Goal: Complete application form: Complete application form

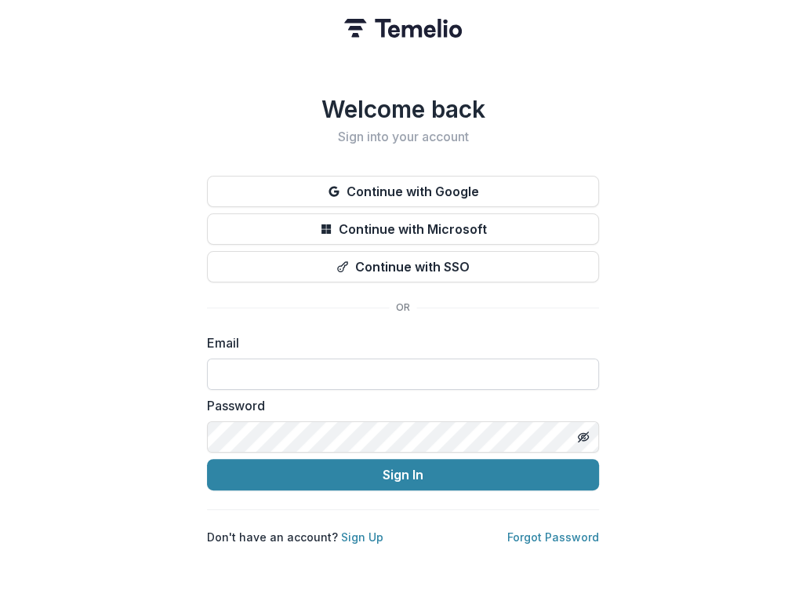
click at [362, 365] on input at bounding box center [403, 373] width 392 height 31
type input "**********"
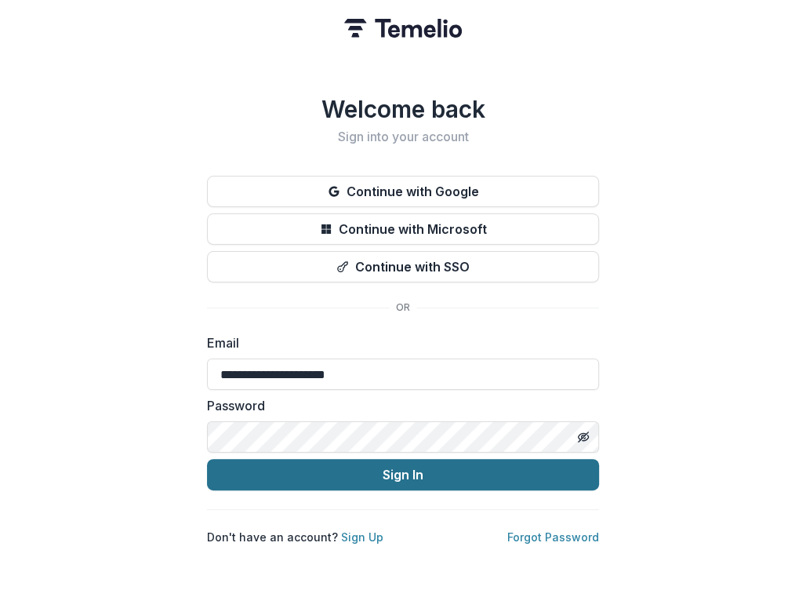
click at [349, 462] on button "Sign In" at bounding box center [403, 474] width 392 height 31
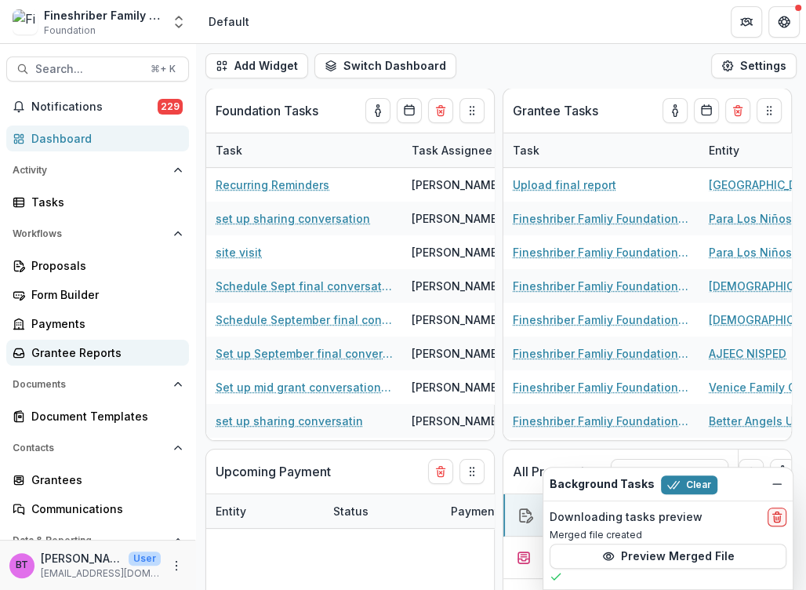
click at [83, 353] on div "Grantee Reports" at bounding box center [103, 352] width 145 height 16
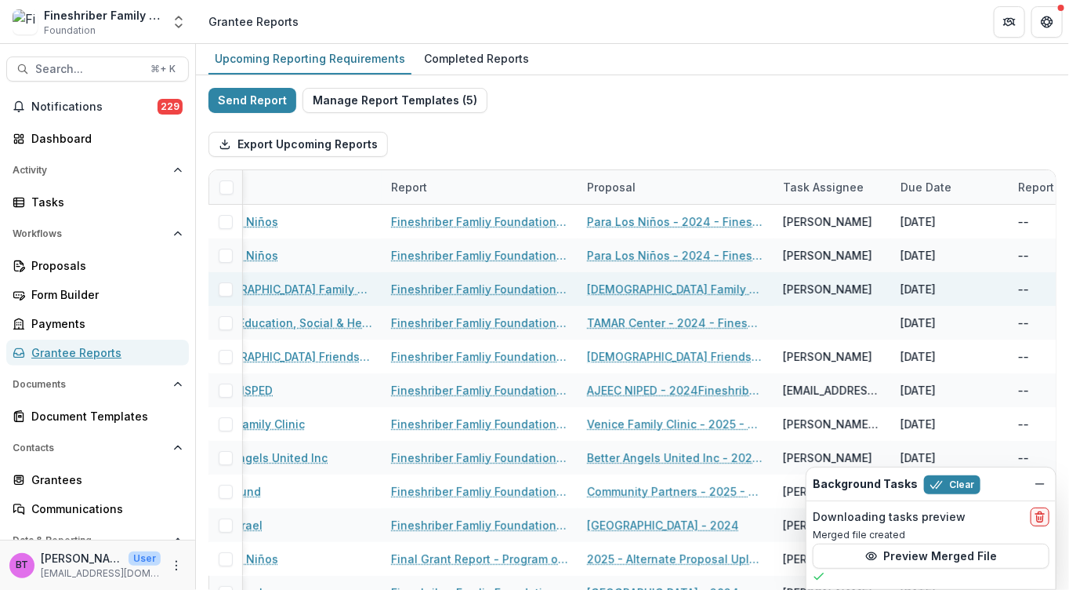
scroll to position [0, 327]
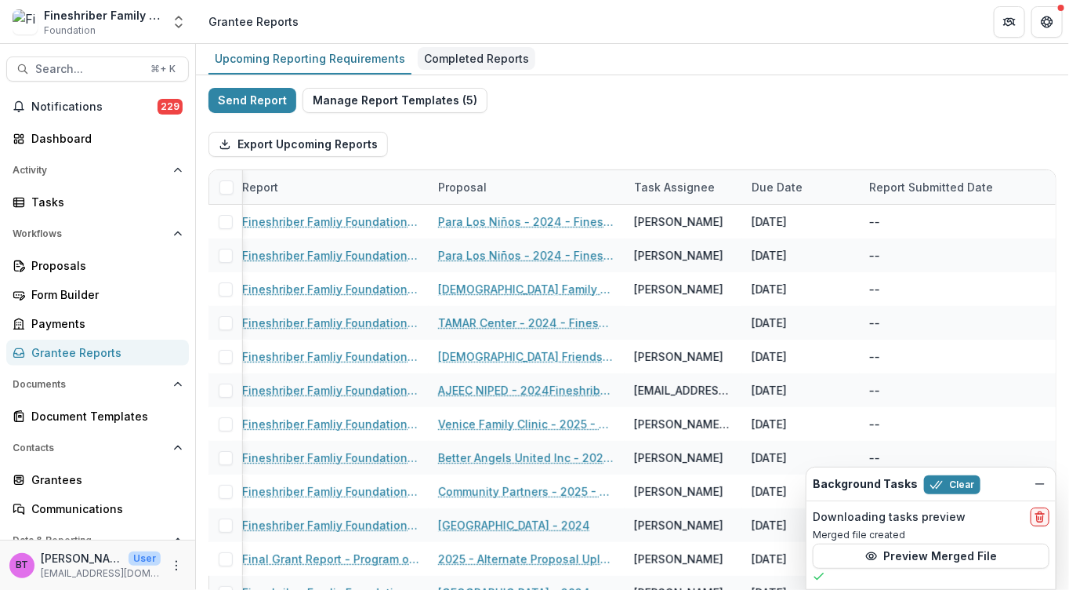
click at [444, 59] on div "Completed Reports" at bounding box center [477, 58] width 118 height 23
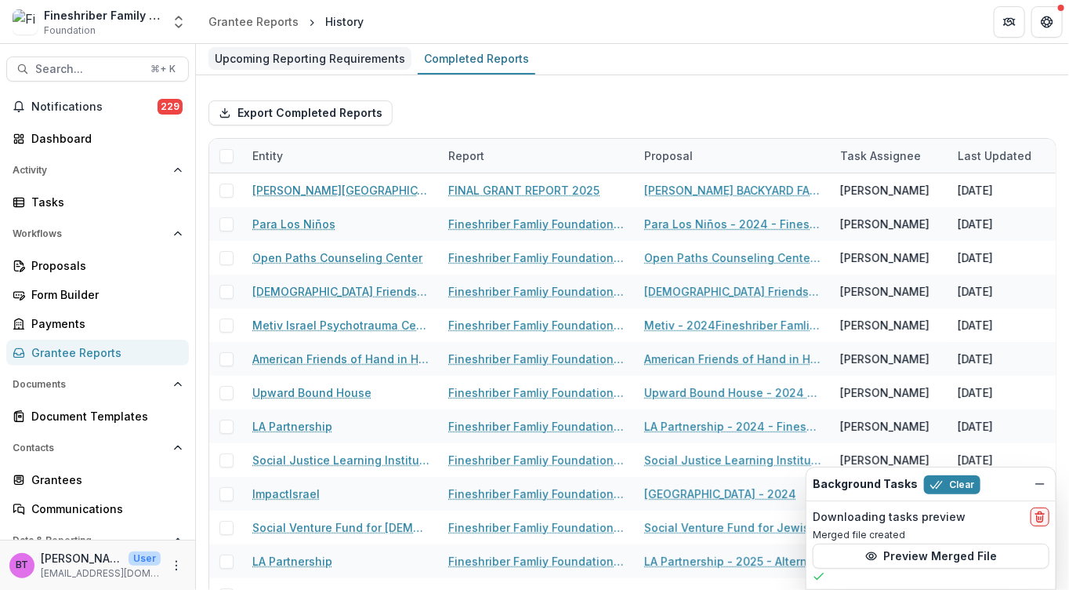
click at [303, 56] on div "Upcoming Reporting Requirements" at bounding box center [310, 58] width 203 height 23
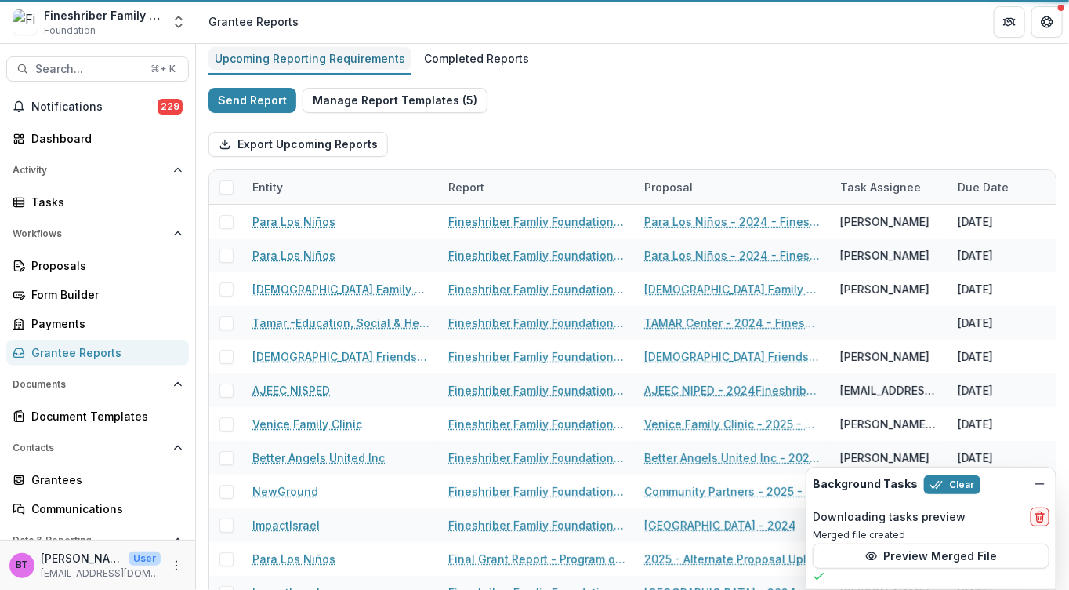
click at [303, 56] on div "Upcoming Reporting Requirements" at bounding box center [310, 58] width 203 height 23
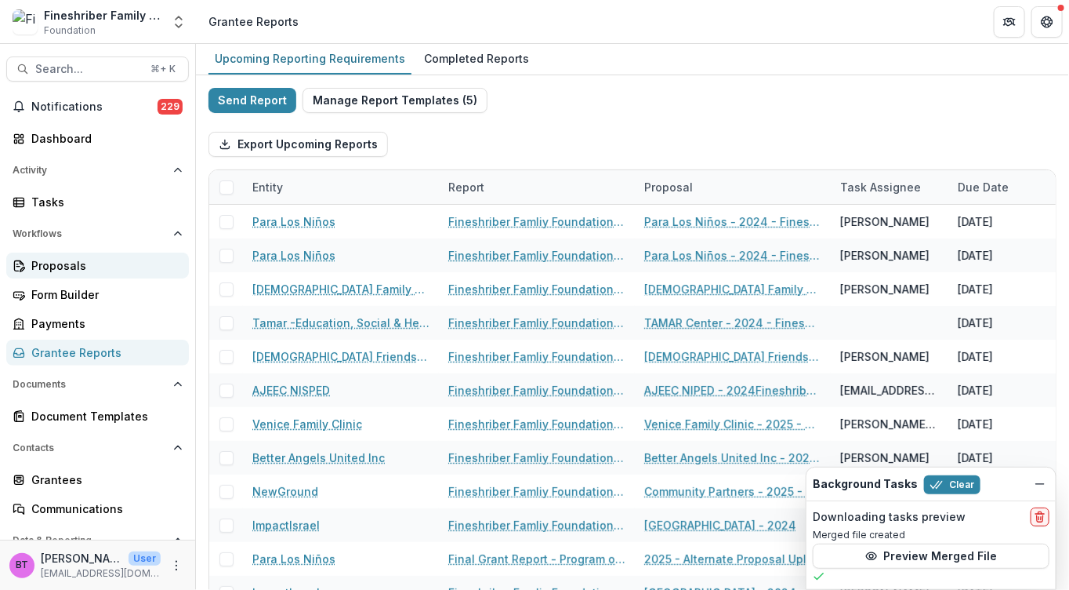
click at [57, 263] on div "Proposals" at bounding box center [103, 265] width 145 height 16
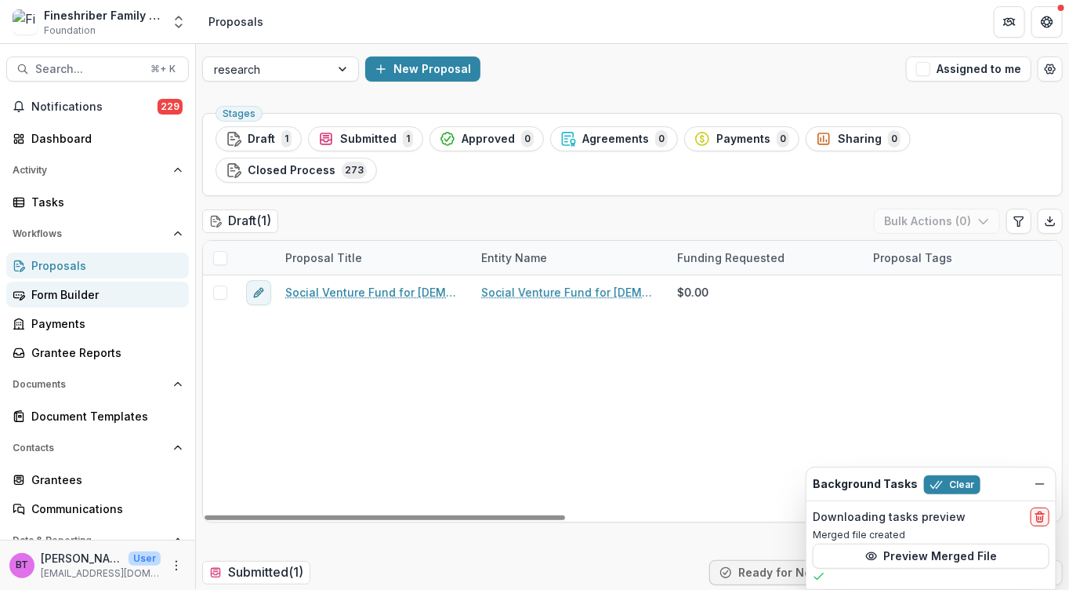
click at [41, 287] on div "Form Builder" at bounding box center [103, 294] width 145 height 16
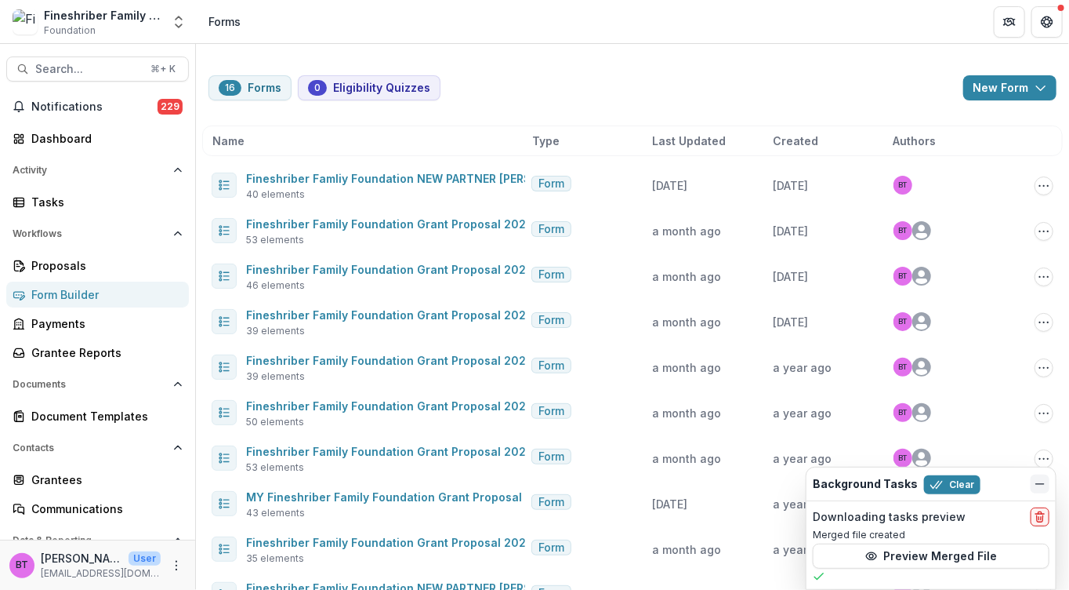
click at [805, 486] on icon "Dismiss" at bounding box center [1040, 483] width 13 height 13
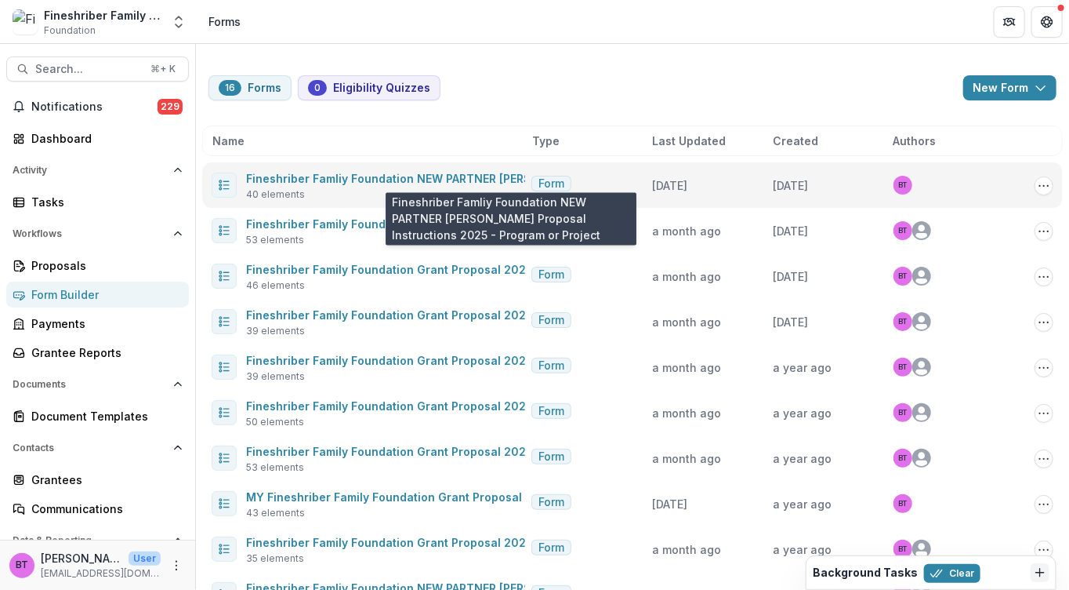
click at [348, 169] on span "Fineshriber Famliy Foundation NEW PARTNER Grant Proposal Instructions 2025 - Pr…" at bounding box center [553, 178] width 615 height 19
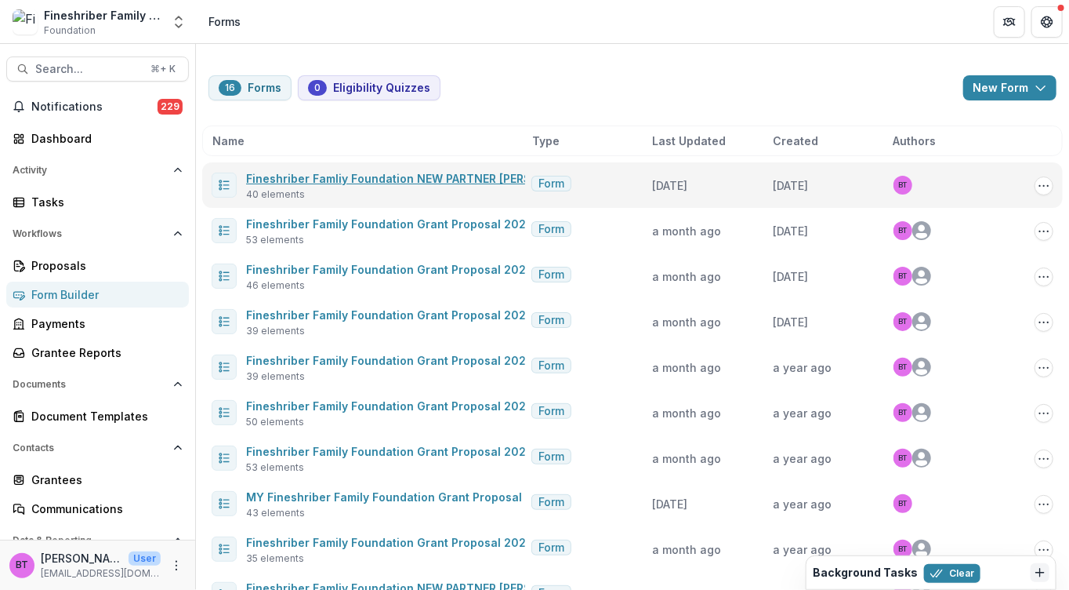
click at [347, 177] on link "Fineshriber Famliy Foundation NEW PARTNER Grant Proposal Instructions 2025 - Pr…" at bounding box center [553, 178] width 615 height 13
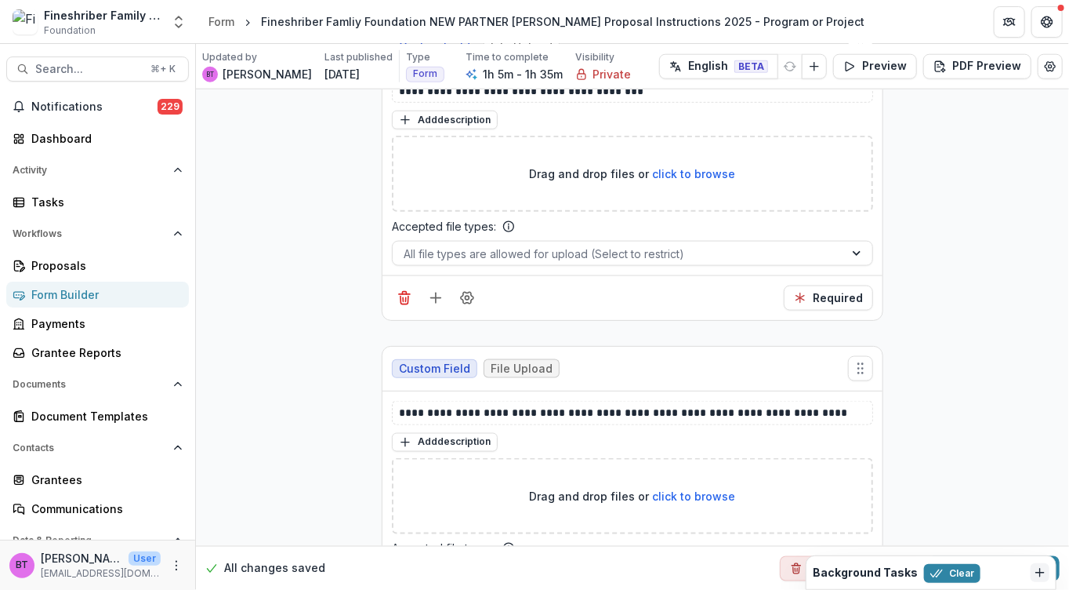
scroll to position [12748, 0]
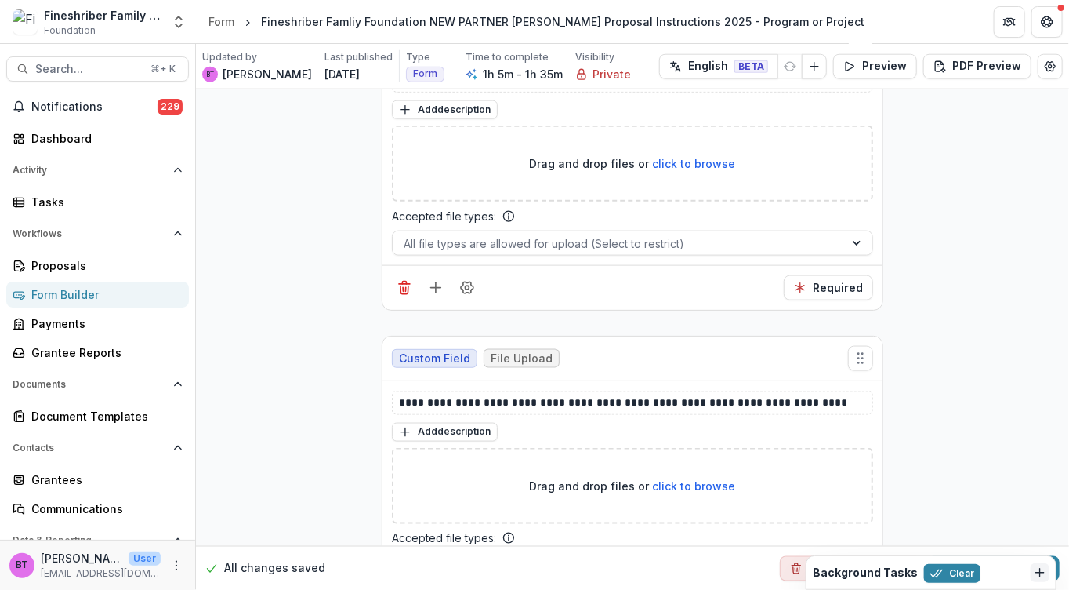
click at [64, 291] on div "Form Builder" at bounding box center [103, 294] width 145 height 16
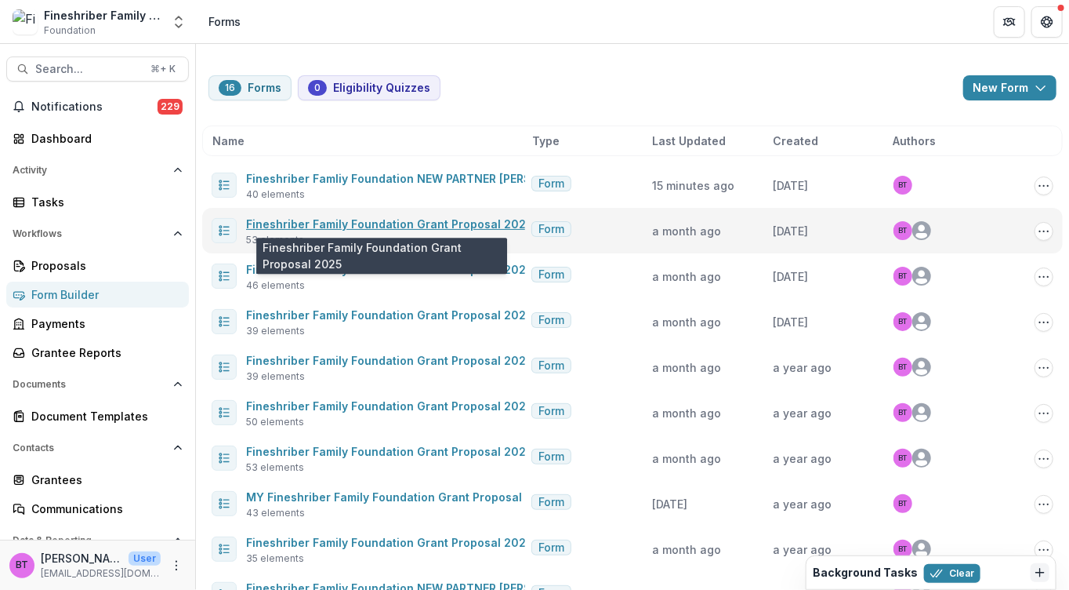
click at [354, 219] on link "Fineshriber Family Foundation Grant Proposal 2025" at bounding box center [389, 223] width 287 height 13
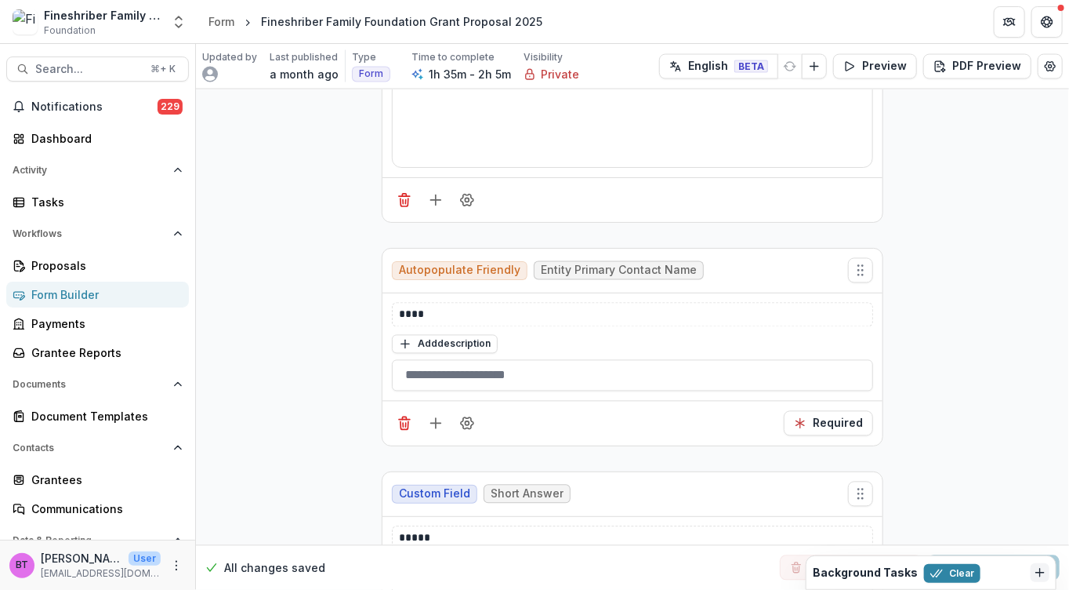
scroll to position [3627, 0]
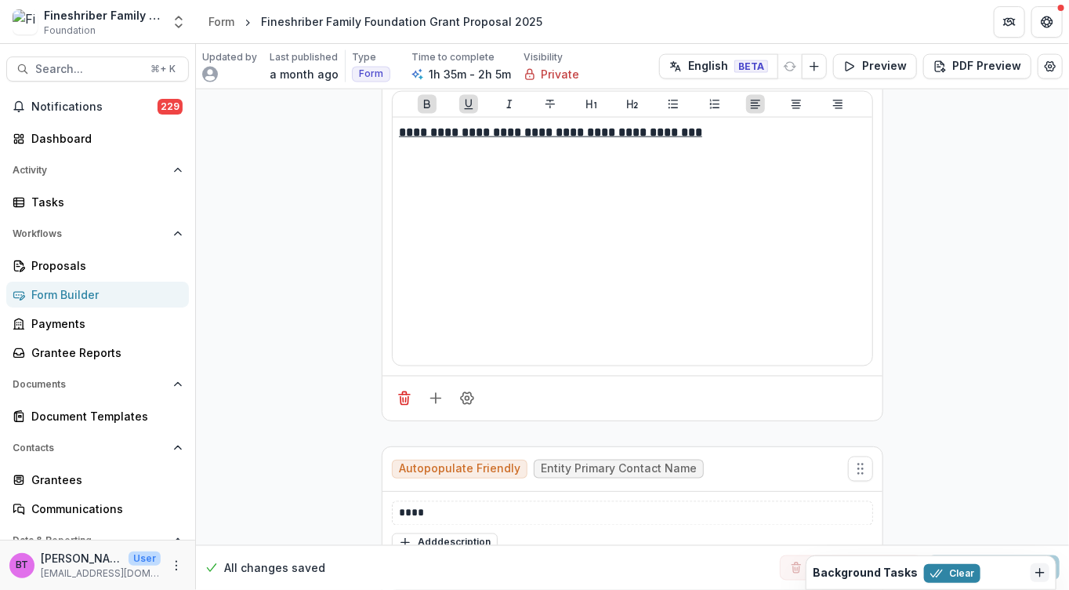
click at [77, 293] on div "Form Builder" at bounding box center [103, 294] width 145 height 16
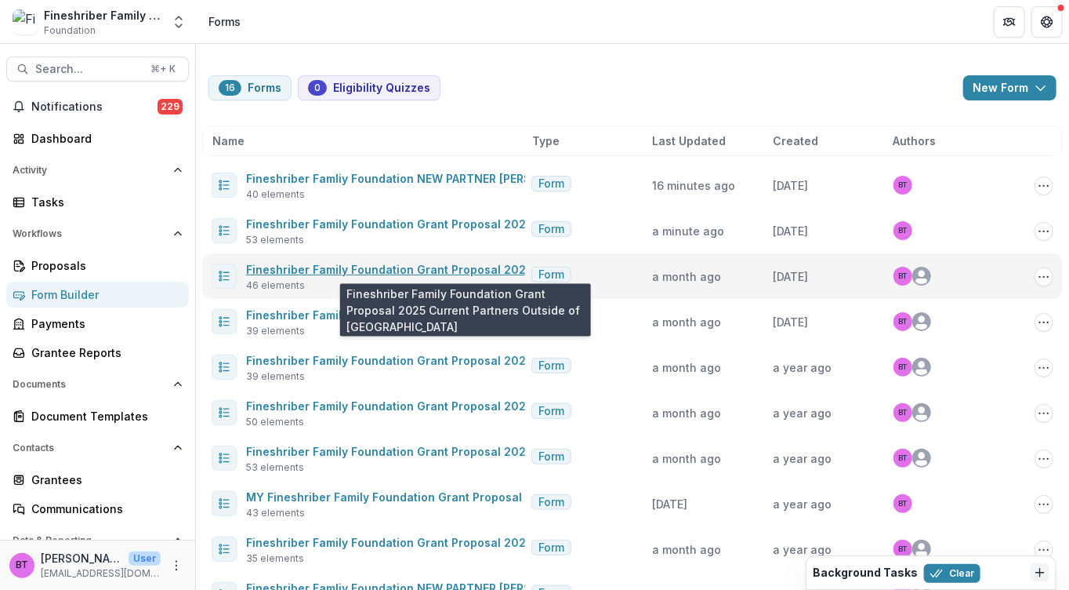
click at [342, 270] on link "Fineshriber Family Foundation Grant Proposal 2025 Current Partners Outside of US" at bounding box center [526, 269] width 561 height 13
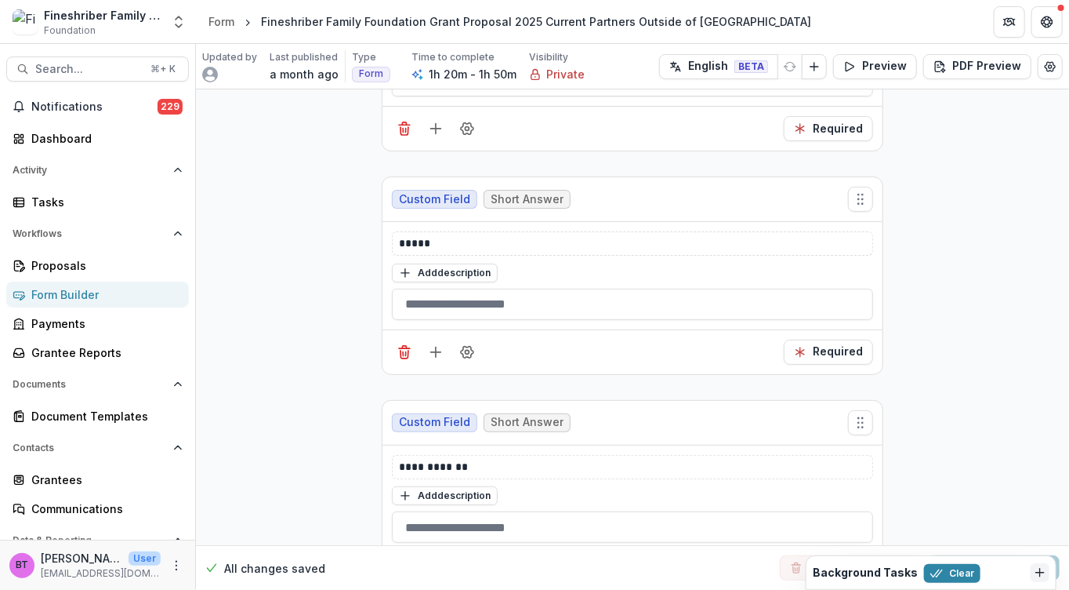
scroll to position [5027, 0]
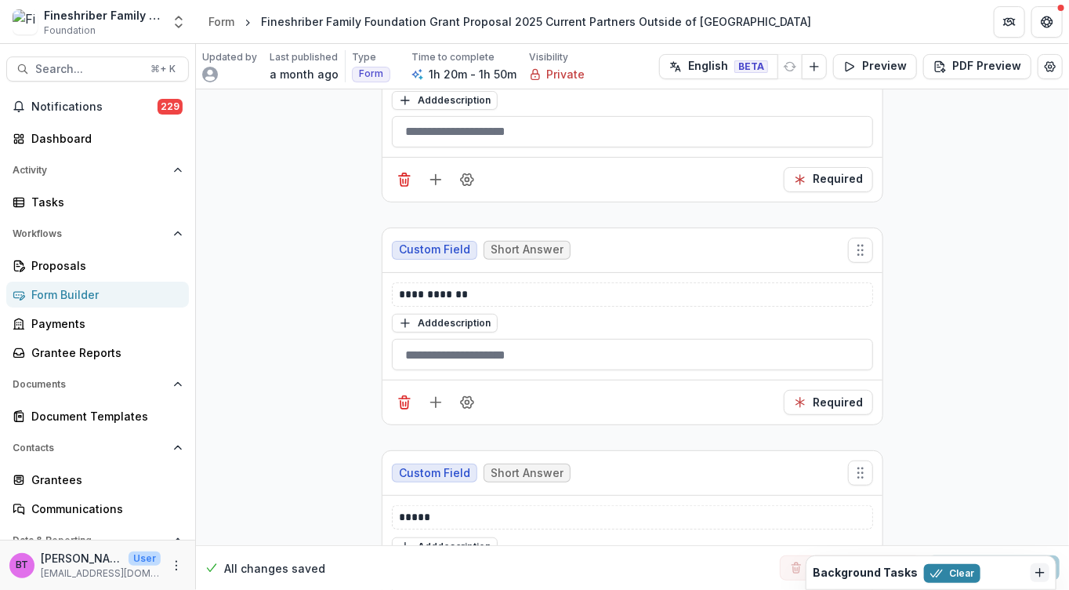
click at [85, 291] on div "Form Builder" at bounding box center [103, 294] width 145 height 16
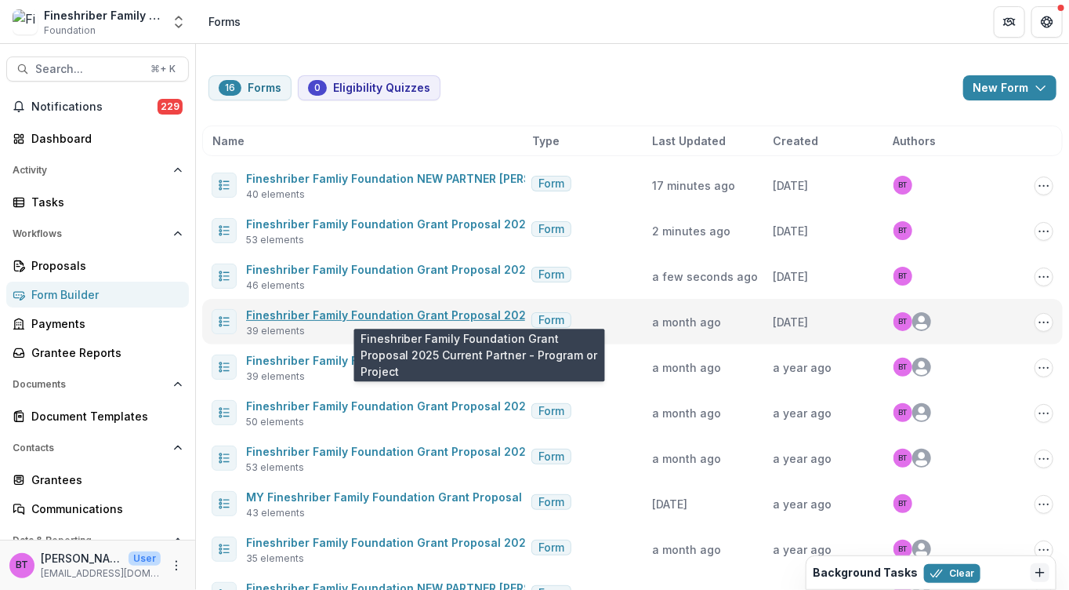
click at [291, 311] on link "Fineshriber Family Foundation Grant Proposal 2025 Current Partner - Program or …" at bounding box center [493, 314] width 495 height 13
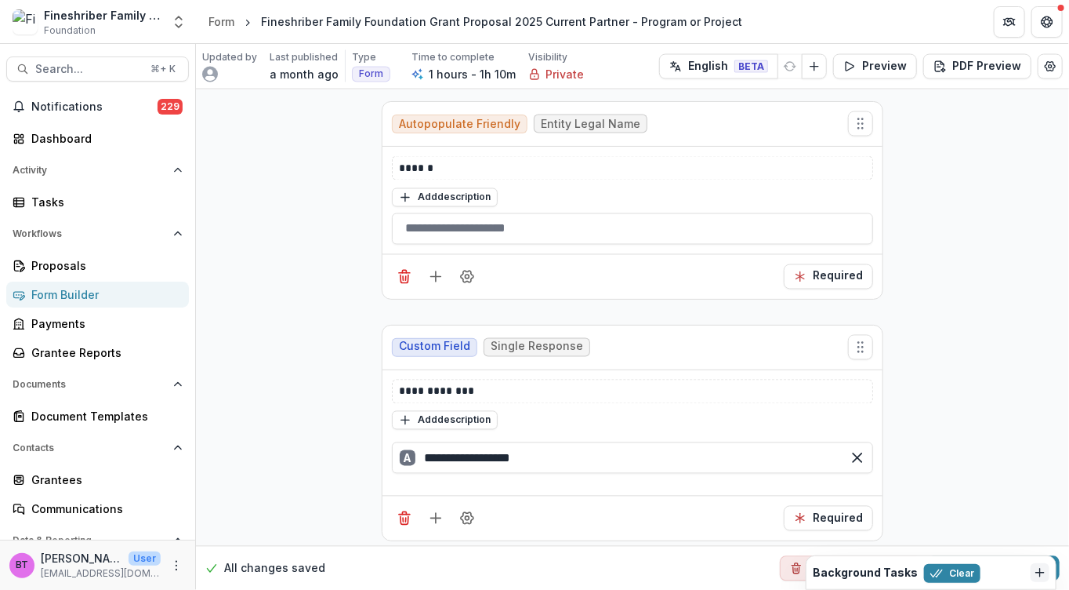
scroll to position [895, 0]
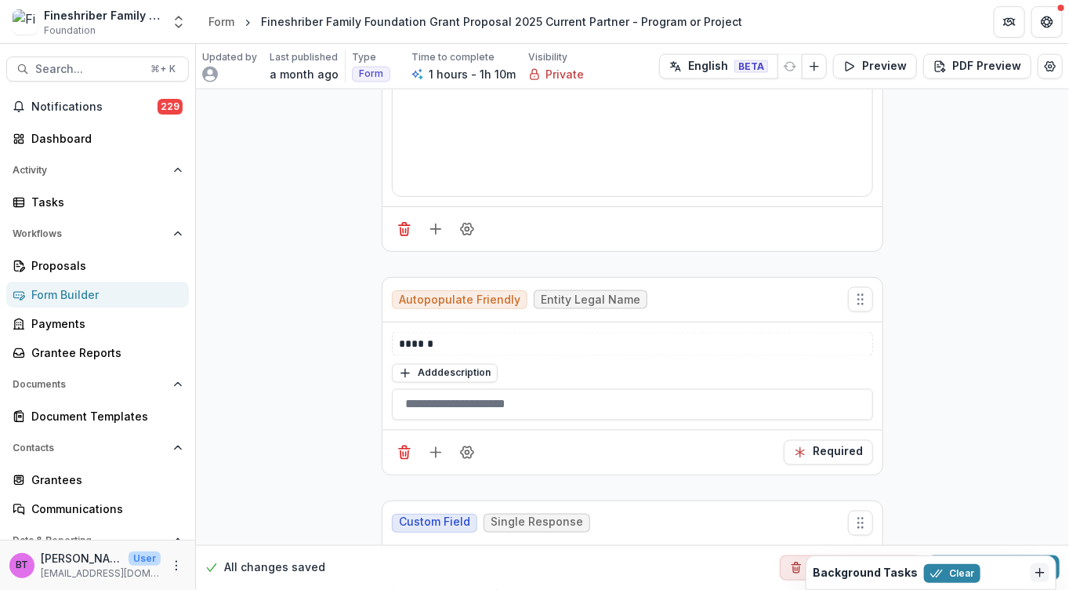
click at [71, 292] on div "Form Builder" at bounding box center [103, 294] width 145 height 16
